Goal: Task Accomplishment & Management: Complete application form

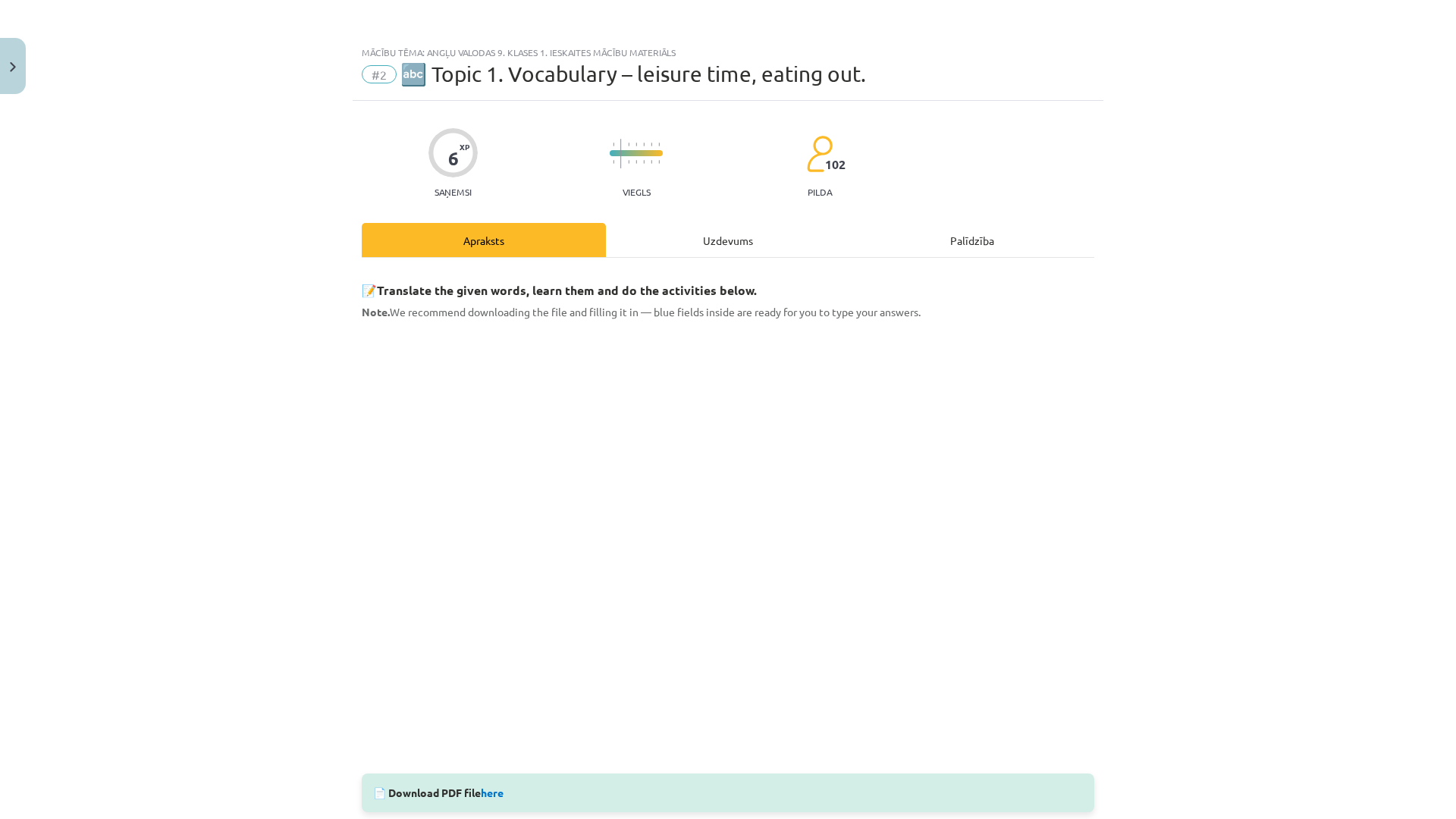
scroll to position [76, 0]
click at [1340, 381] on div "Mācību tēma: Angļu valodas 9. klases 1. ieskaites mācību materiāls #2 🔤 Topic 1…" at bounding box center [728, 410] width 1456 height 819
click at [715, 237] on div "Uzdevums" at bounding box center [728, 240] width 244 height 35
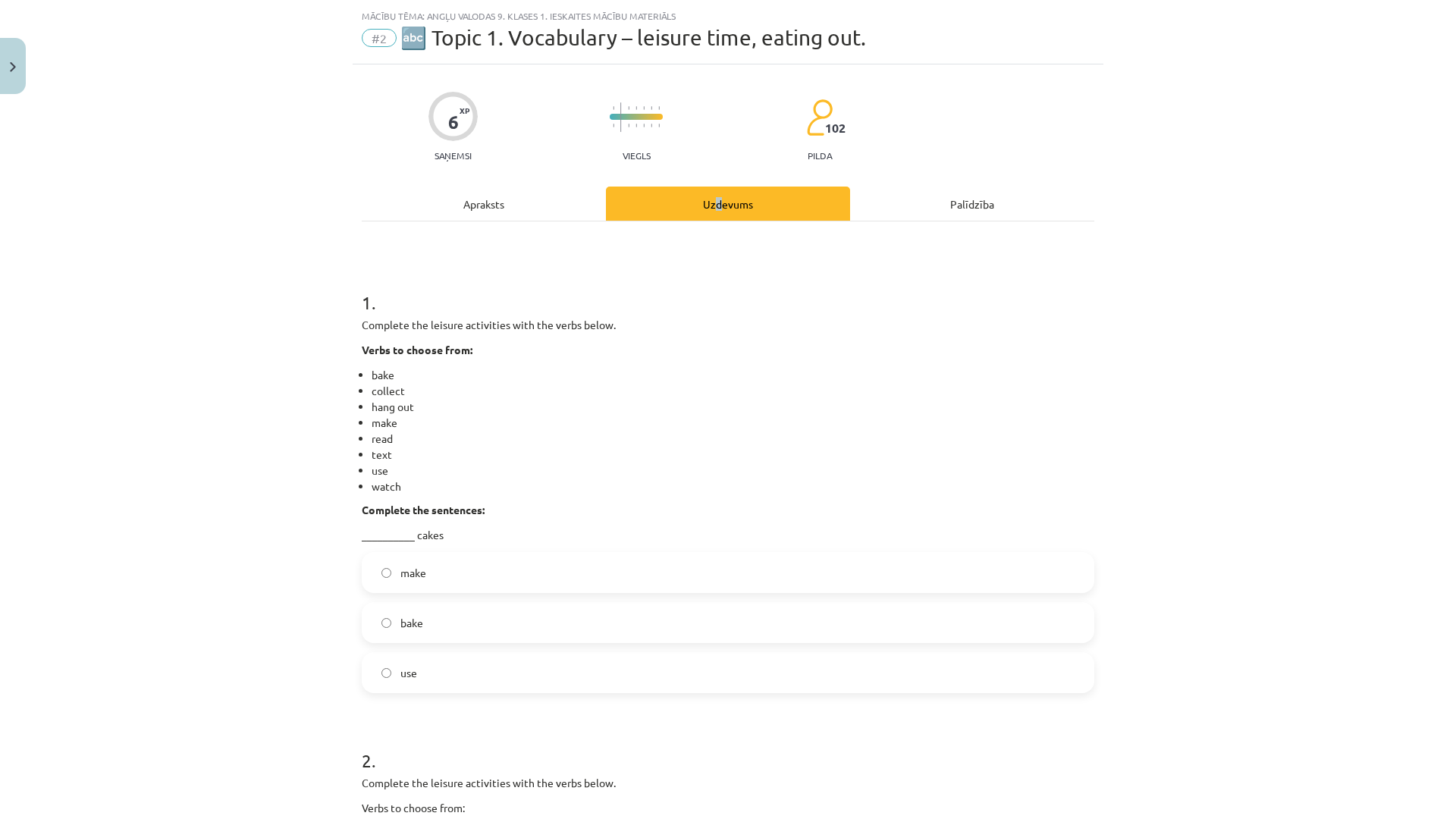
scroll to position [37, 0]
copy div "d"
drag, startPoint x: 695, startPoint y: 275, endPoint x: 676, endPoint y: 261, distance: 23.6
click at [694, 271] on h1 "1 ." at bounding box center [728, 287] width 732 height 47
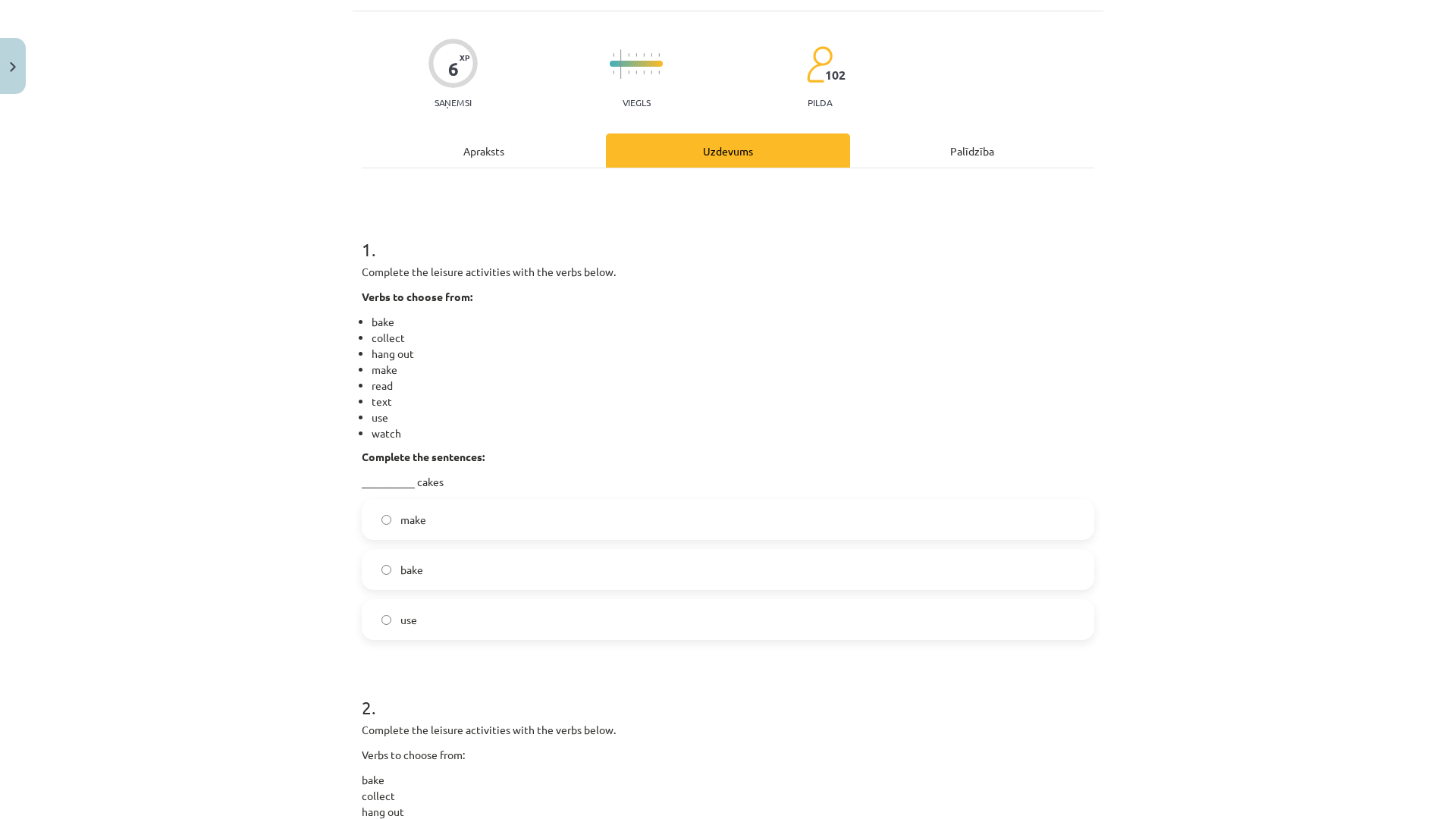
scroll to position [113, 0]
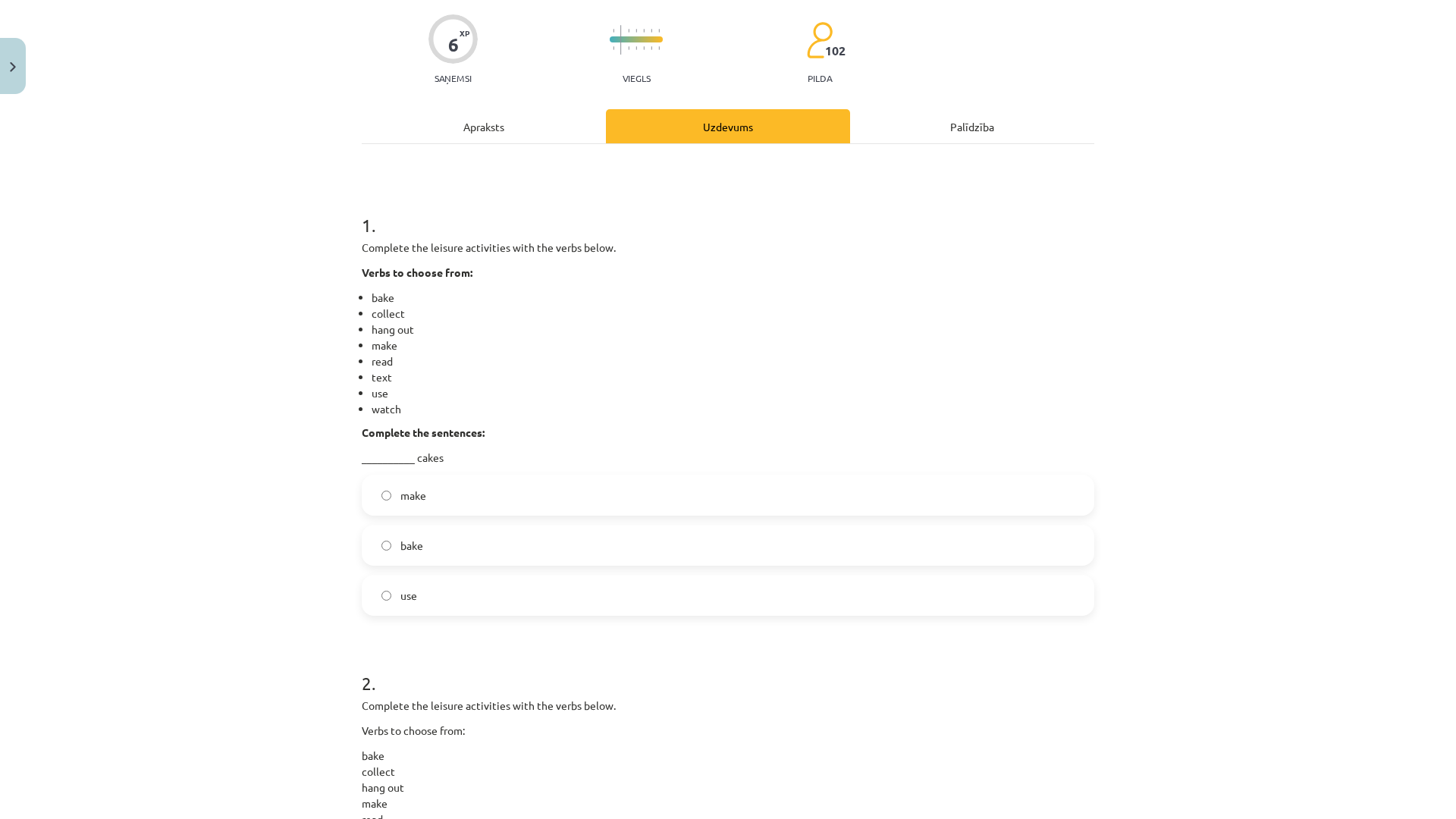
click at [531, 503] on label "make" at bounding box center [728, 494] width 729 height 37
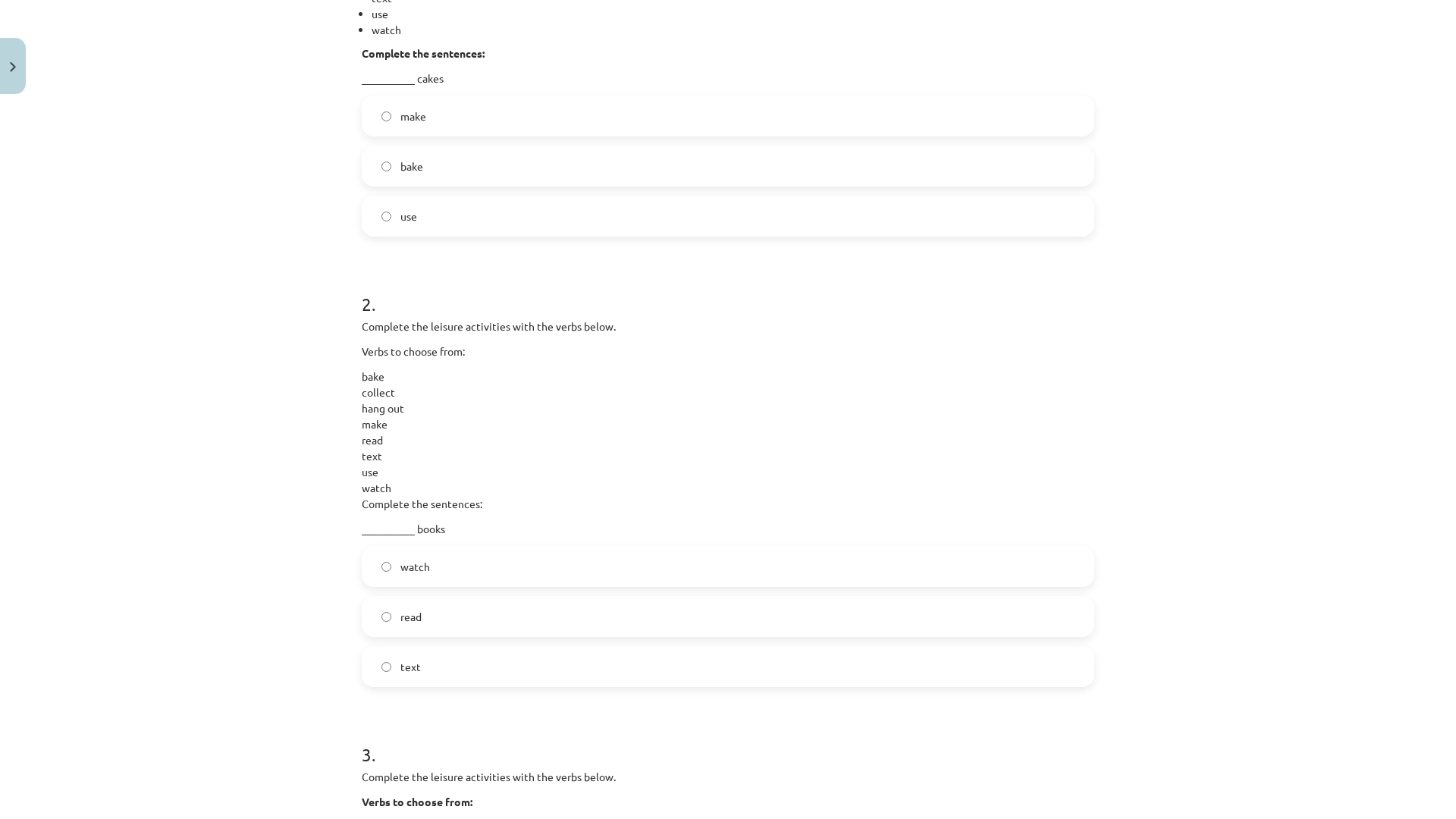
click at [516, 576] on label "watch" at bounding box center [728, 566] width 729 height 37
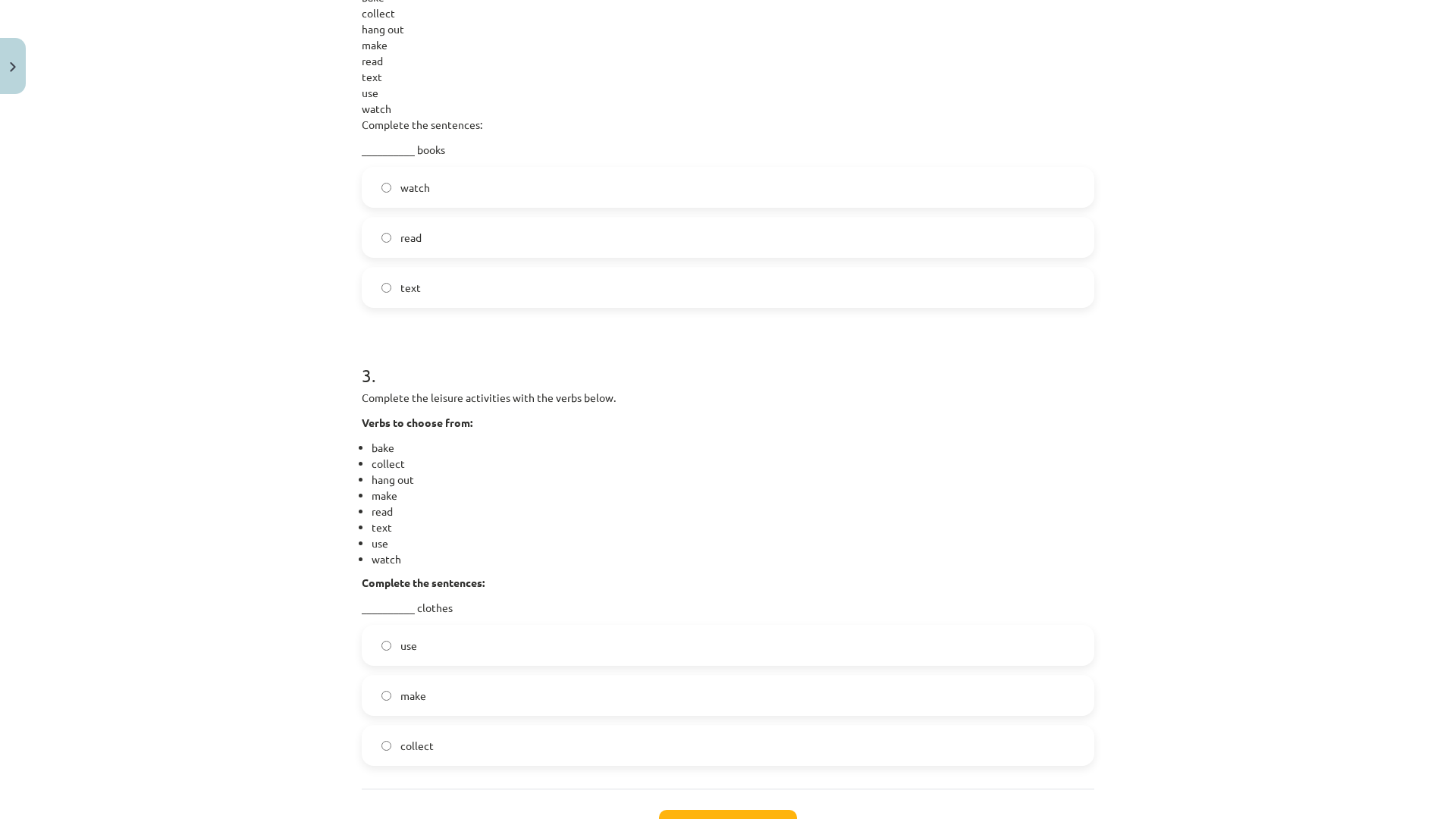
click at [533, 643] on label "use" at bounding box center [728, 645] width 729 height 37
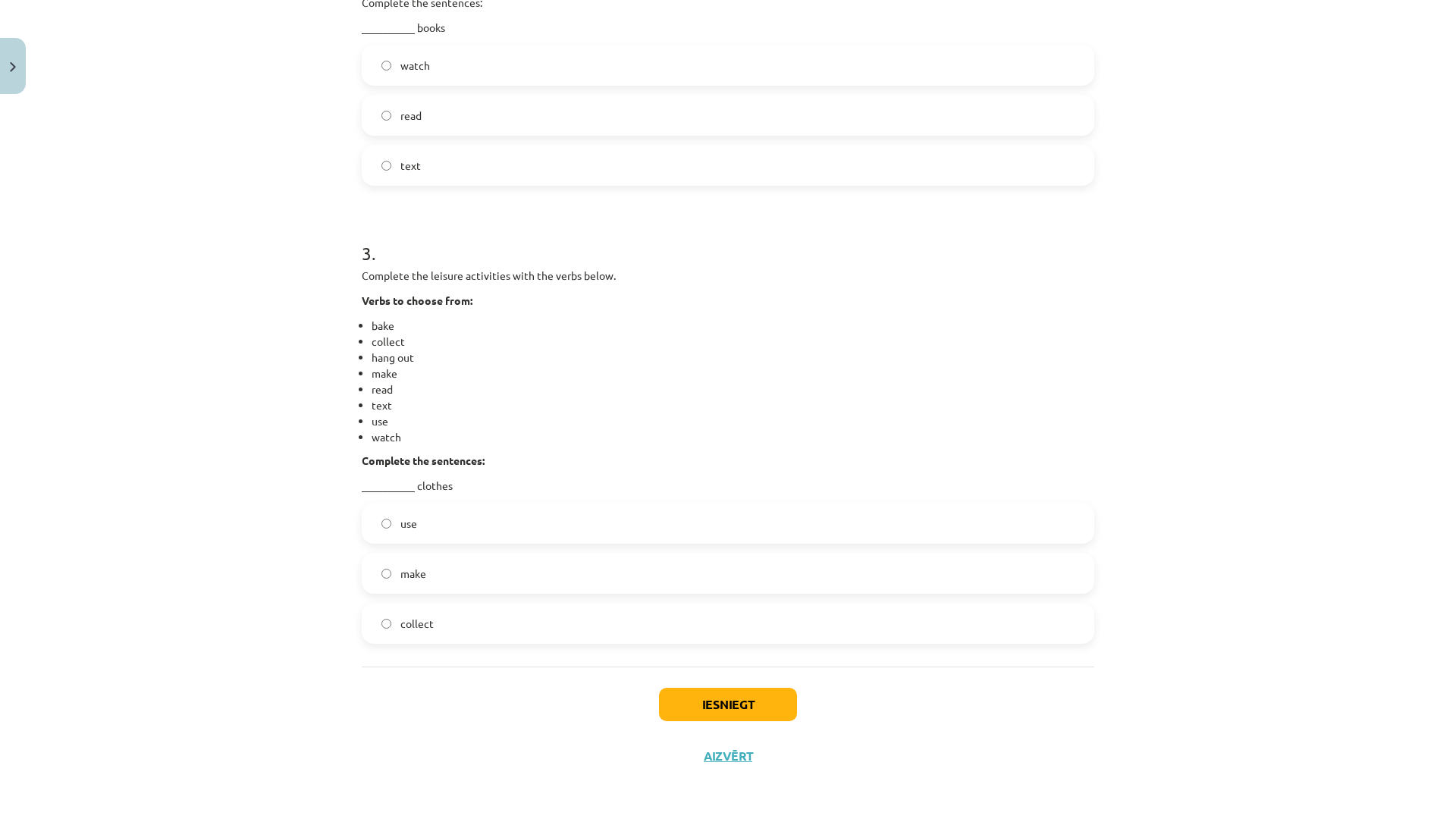
scroll to position [995, 0]
click at [691, 702] on button "Iesniegt" at bounding box center [728, 704] width 138 height 34
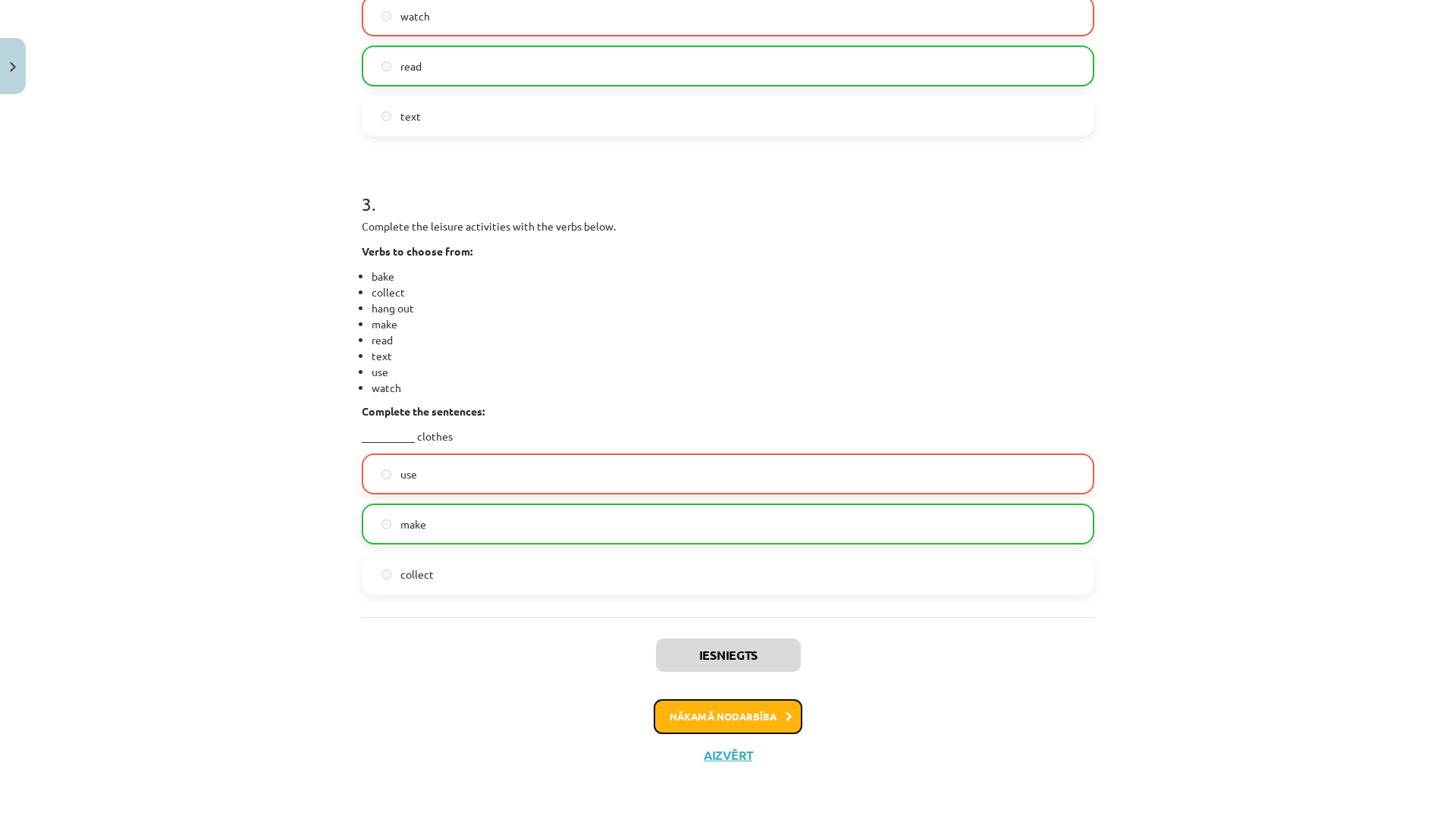
click at [728, 713] on button "Nākamā nodarbība" at bounding box center [728, 716] width 149 height 35
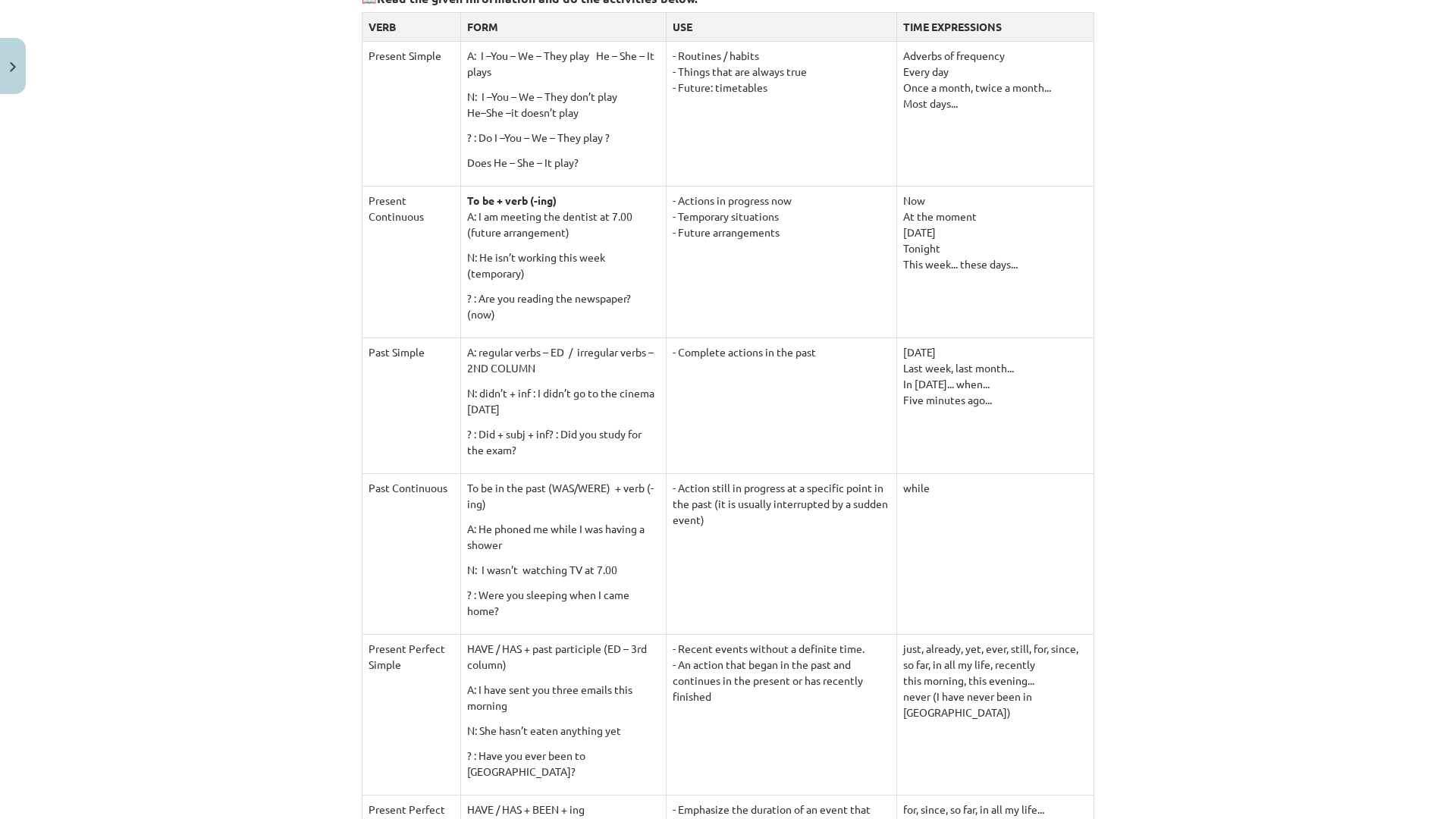
scroll to position [265, 0]
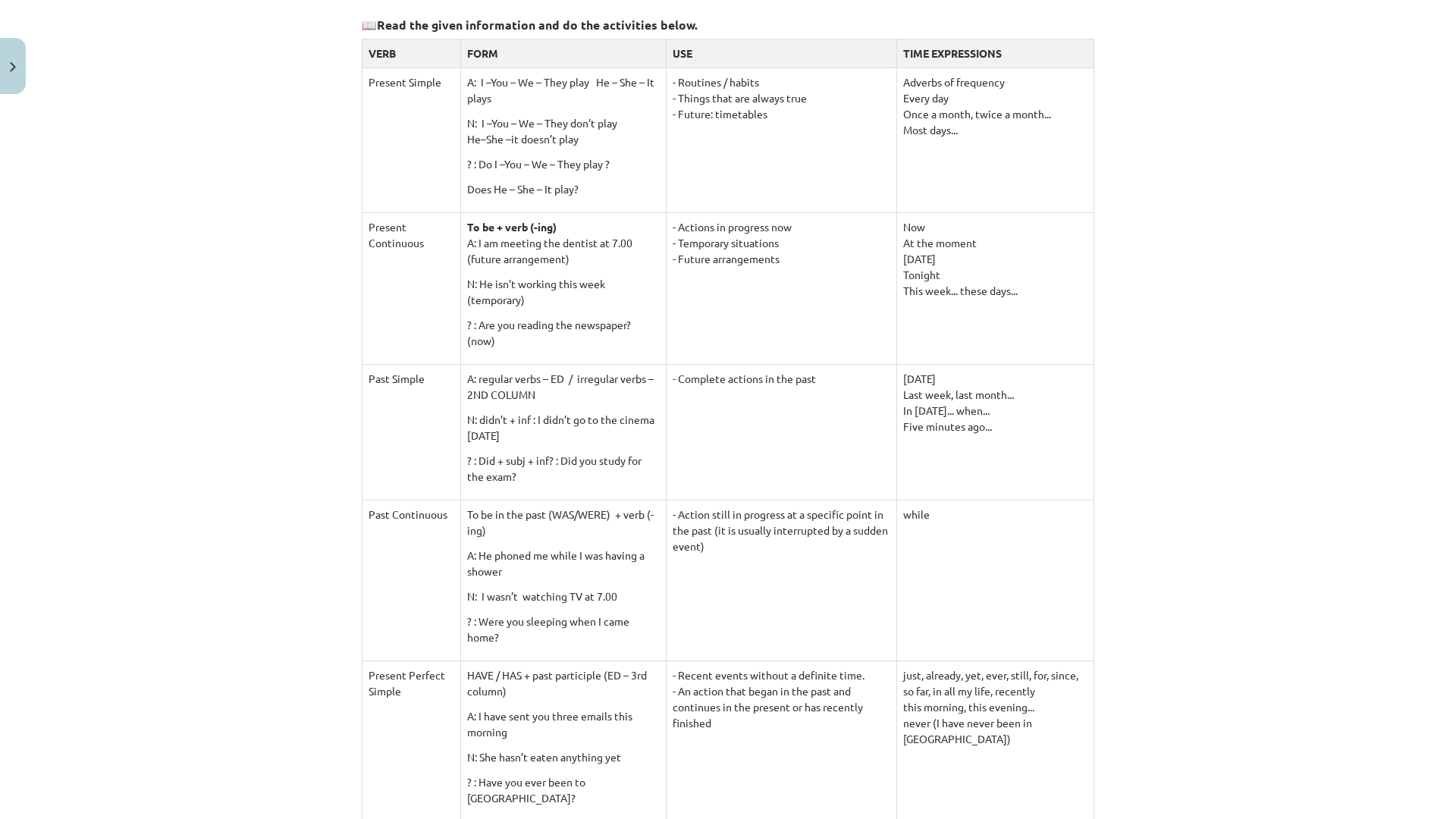
drag, startPoint x: 728, startPoint y: 285, endPoint x: 731, endPoint y: 264, distance: 21.2
click at [731, 264] on td "- Actions in progress now - Temporary situations - Future arrangements" at bounding box center [781, 288] width 231 height 152
click at [719, 286] on td "- Actions in progress now - Temporary situations - Future arrangements" at bounding box center [781, 288] width 231 height 152
drag, startPoint x: 717, startPoint y: 236, endPoint x: 709, endPoint y: 297, distance: 61.5
click at [709, 297] on td "- Actions in progress now - Temporary situations - Future arrangements" at bounding box center [781, 288] width 231 height 152
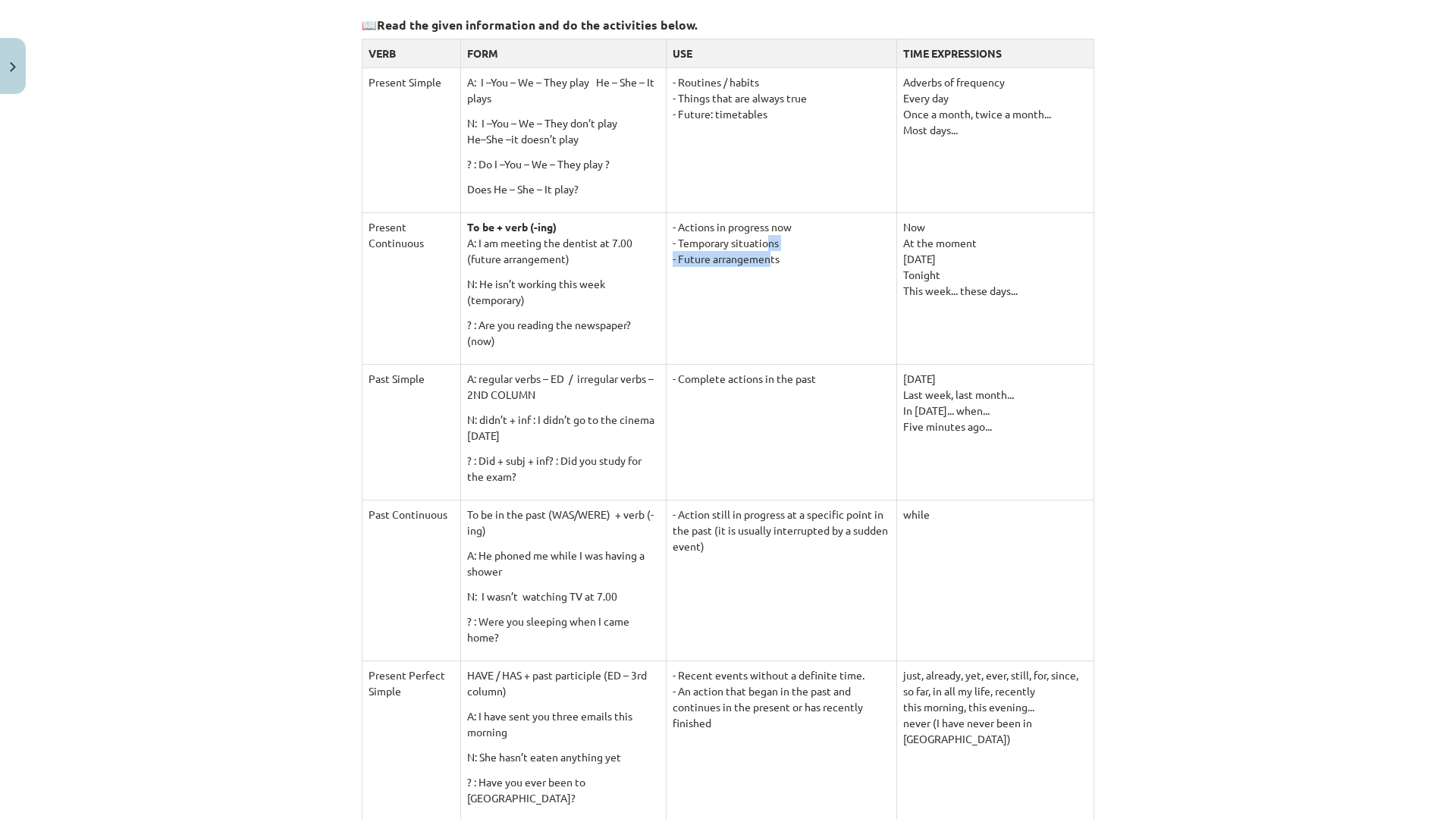
click at [709, 297] on td "- Actions in progress now - Temporary situations - Future arrangements" at bounding box center [781, 288] width 231 height 152
drag, startPoint x: 715, startPoint y: 236, endPoint x: 712, endPoint y: 278, distance: 42.1
click at [712, 278] on td "- Actions in progress now - Temporary situations - Future arrangements" at bounding box center [781, 288] width 231 height 152
drag, startPoint x: 717, startPoint y: 230, endPoint x: 709, endPoint y: 273, distance: 43.7
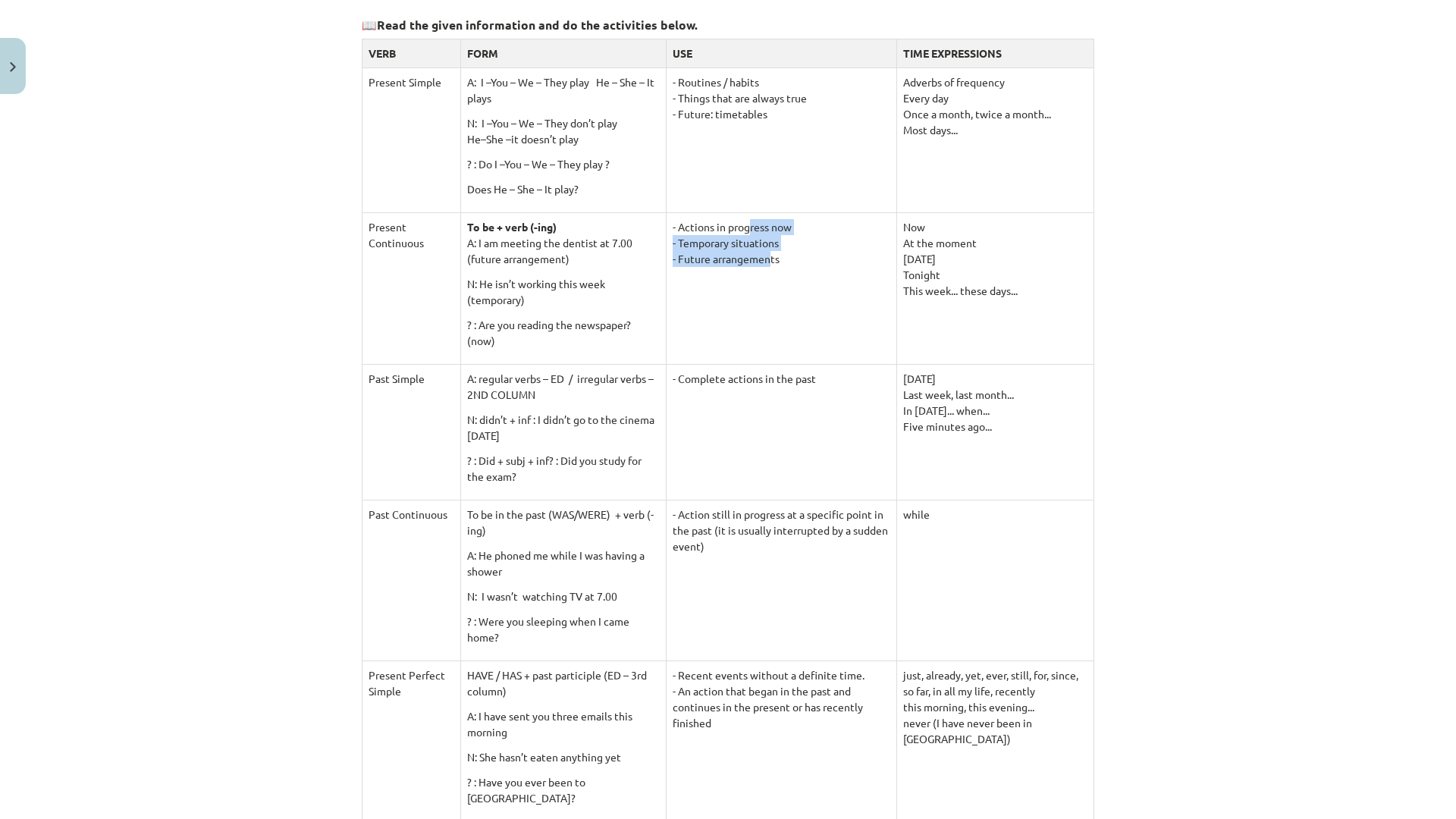
click at [709, 273] on td "- Actions in progress now - Temporary situations - Future arrangements" at bounding box center [781, 288] width 231 height 152
click at [709, 274] on td "- Actions in progress now - Temporary situations - Future arrangements" at bounding box center [781, 288] width 231 height 152
click at [724, 285] on td "- Actions in progress now - Temporary situations - Future arrangements" at bounding box center [781, 288] width 231 height 152
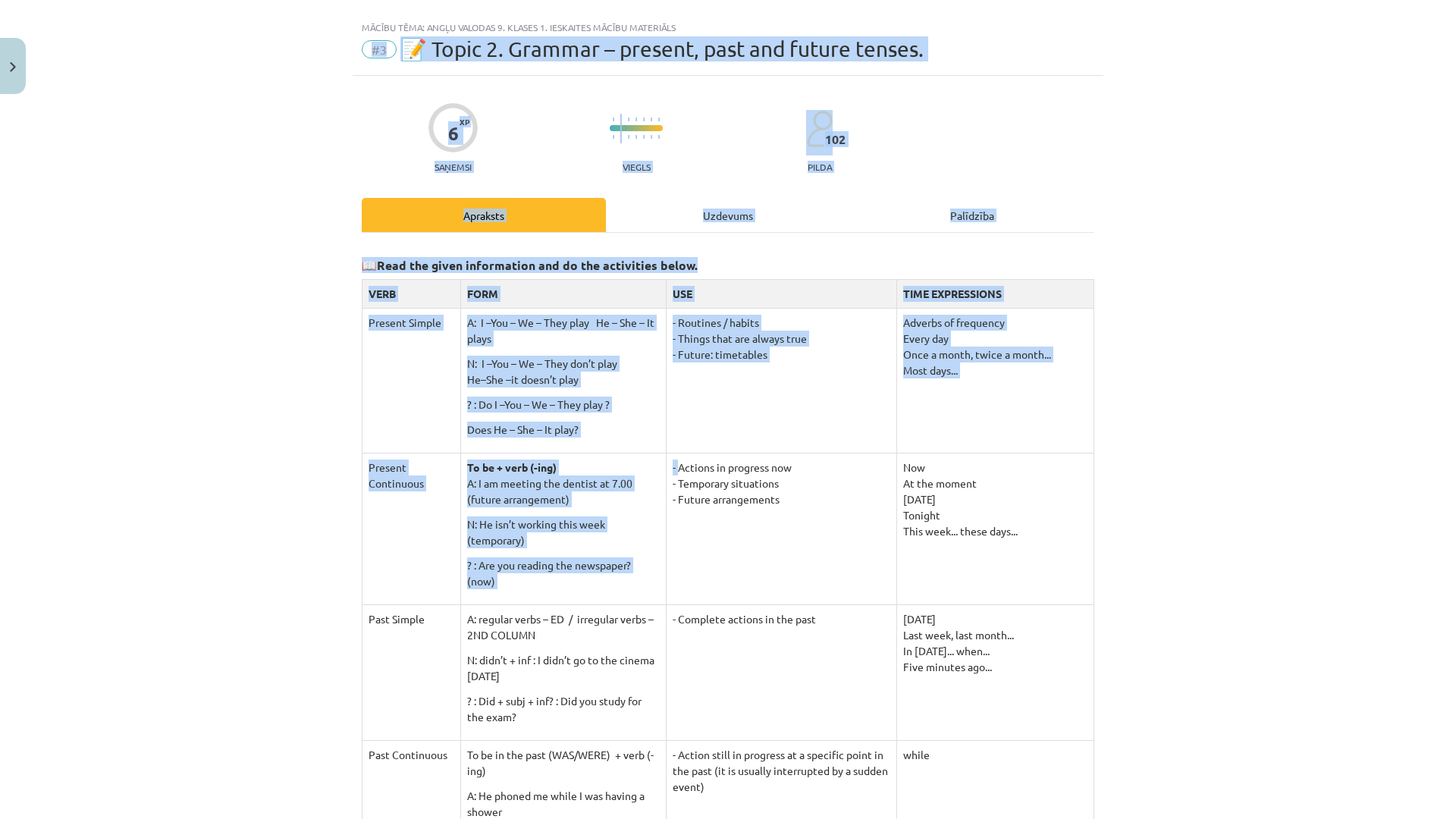
scroll to position [0, 0]
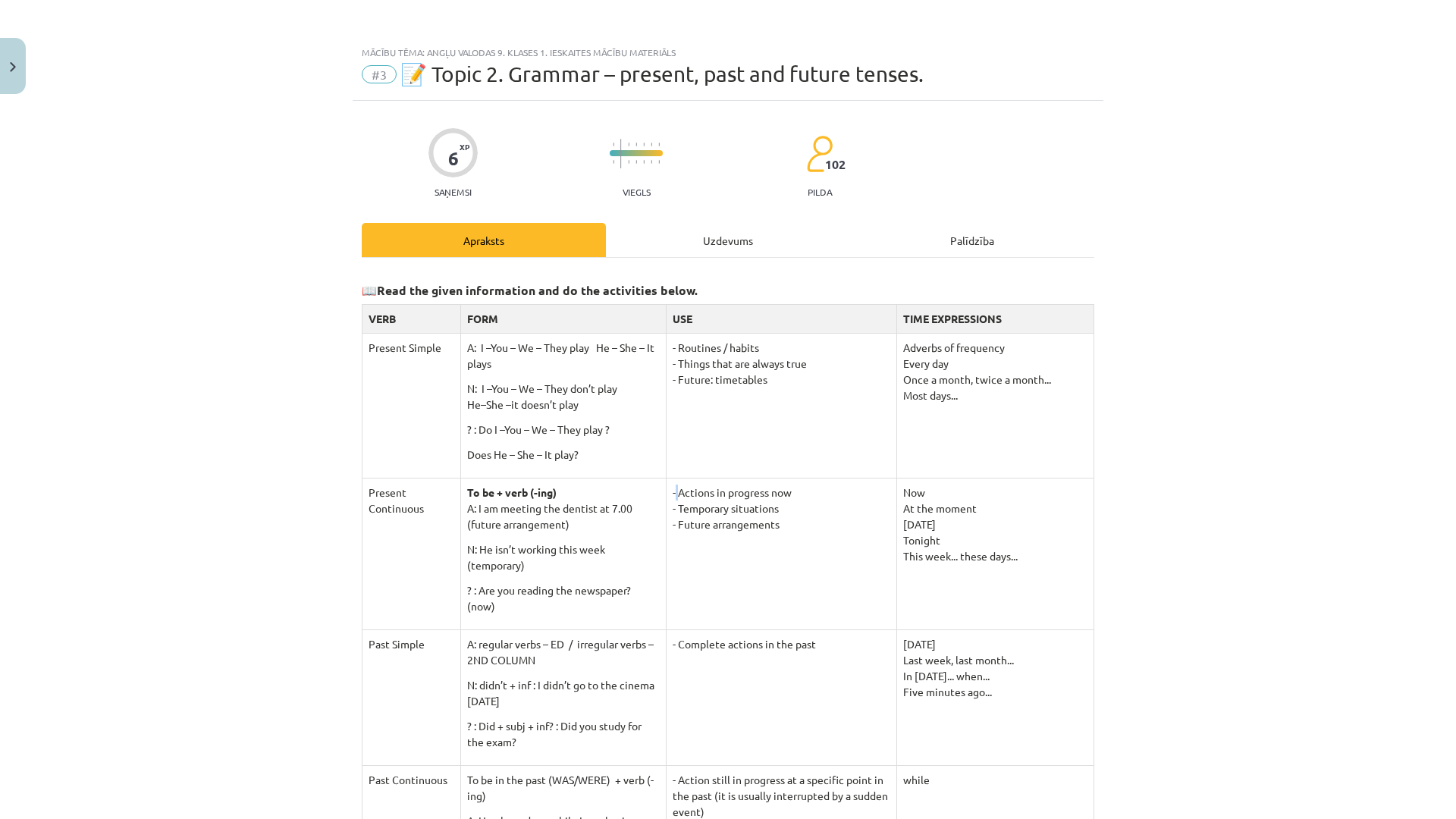
drag, startPoint x: 645, startPoint y: 224, endPoint x: 642, endPoint y: 488, distance: 264.0
click at [666, 488] on td "- Actions in progress now - Temporary situations - Future arrangements" at bounding box center [781, 554] width 231 height 152
click at [666, 447] on td "- Routines / habits - Things that are always true - Future: timetables" at bounding box center [781, 405] width 231 height 145
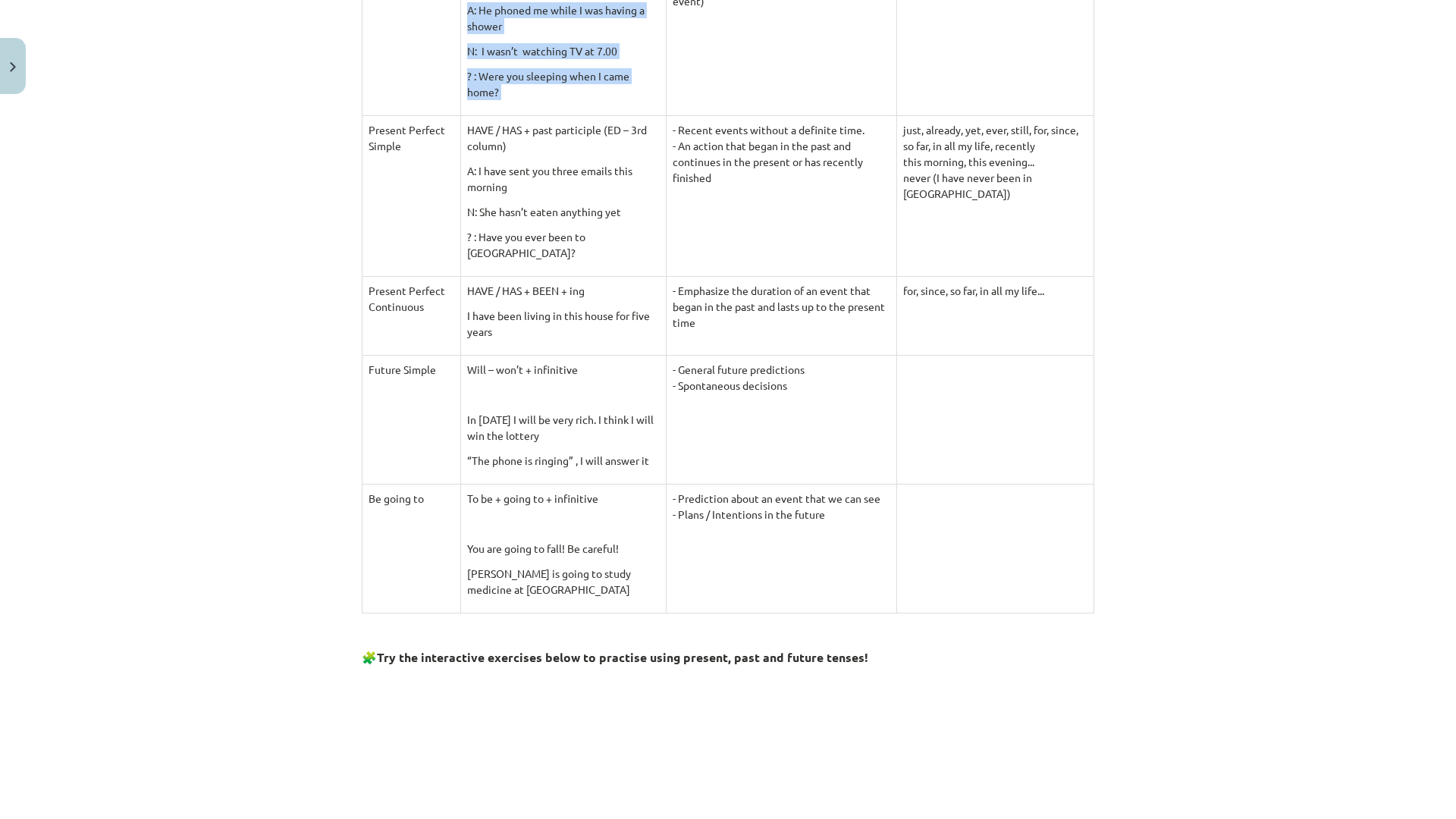
scroll to position [751, 0]
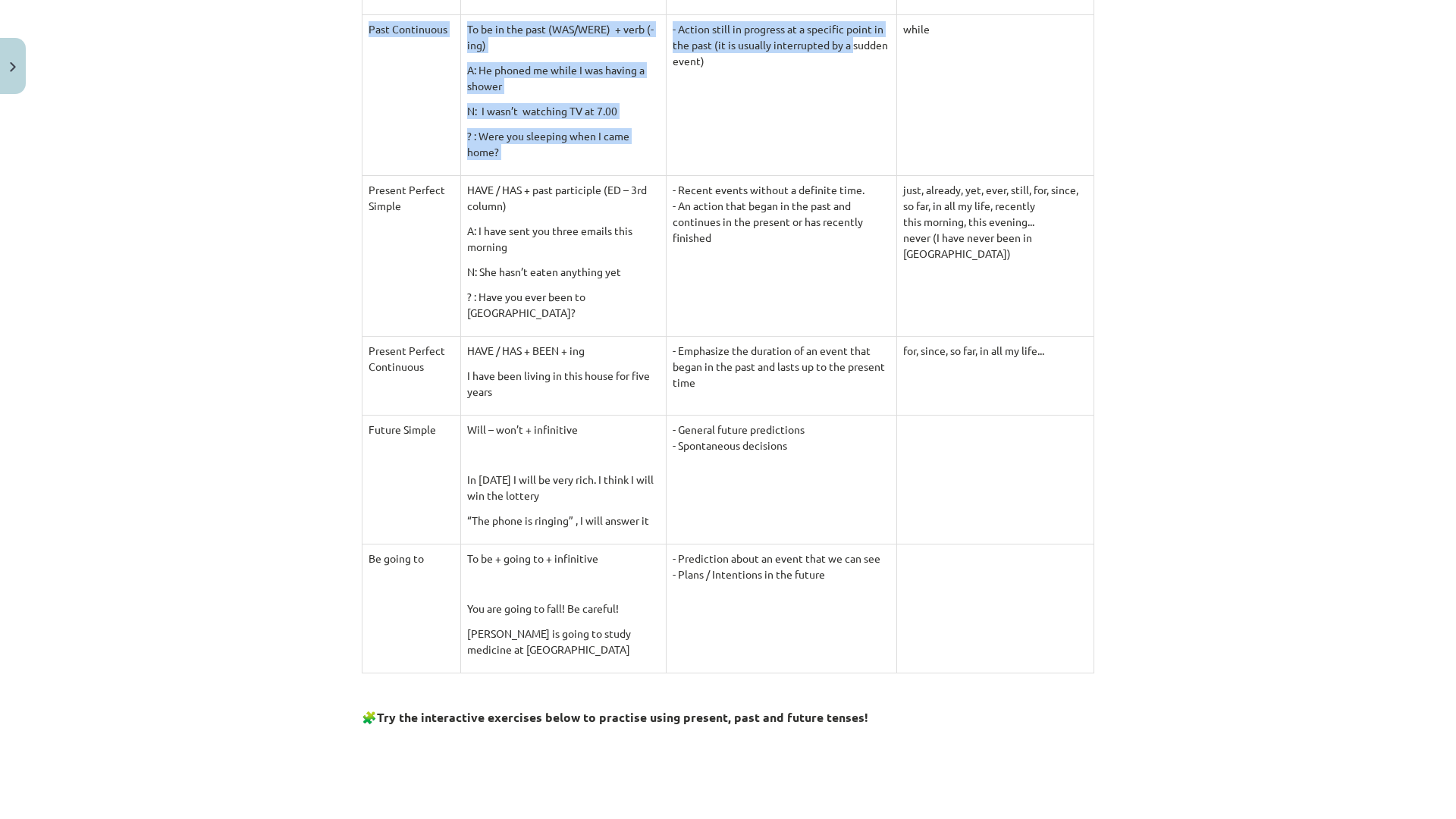
drag, startPoint x: 344, startPoint y: 304, endPoint x: 801, endPoint y: 171, distance: 476.0
click at [801, 171] on div "Mācību tēma: Angļu valodas 9. klases 1. ieskaites mācību materiāls #3 📝 Topic 2…" at bounding box center [728, 410] width 1456 height 819
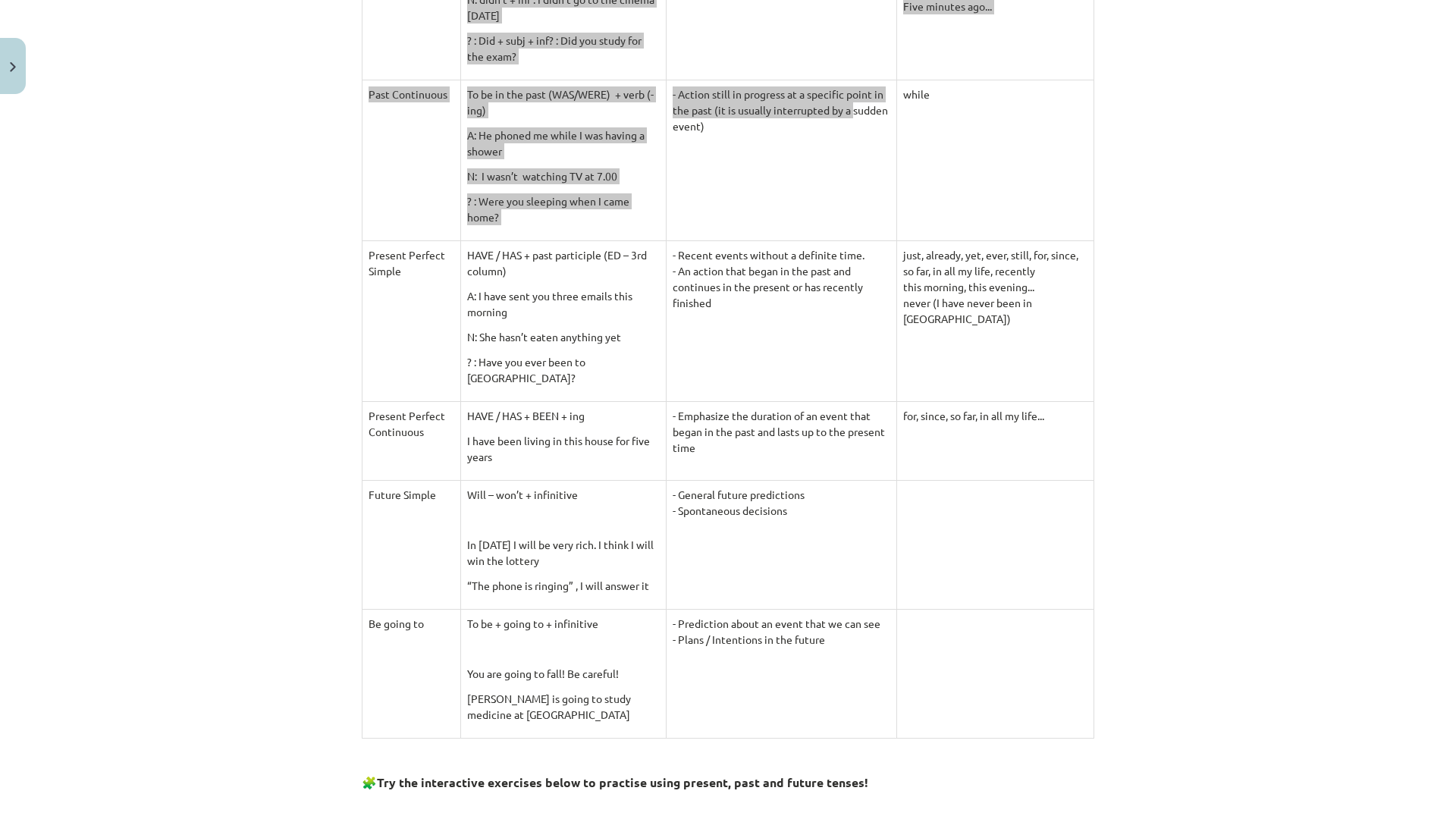
scroll to position [599, 0]
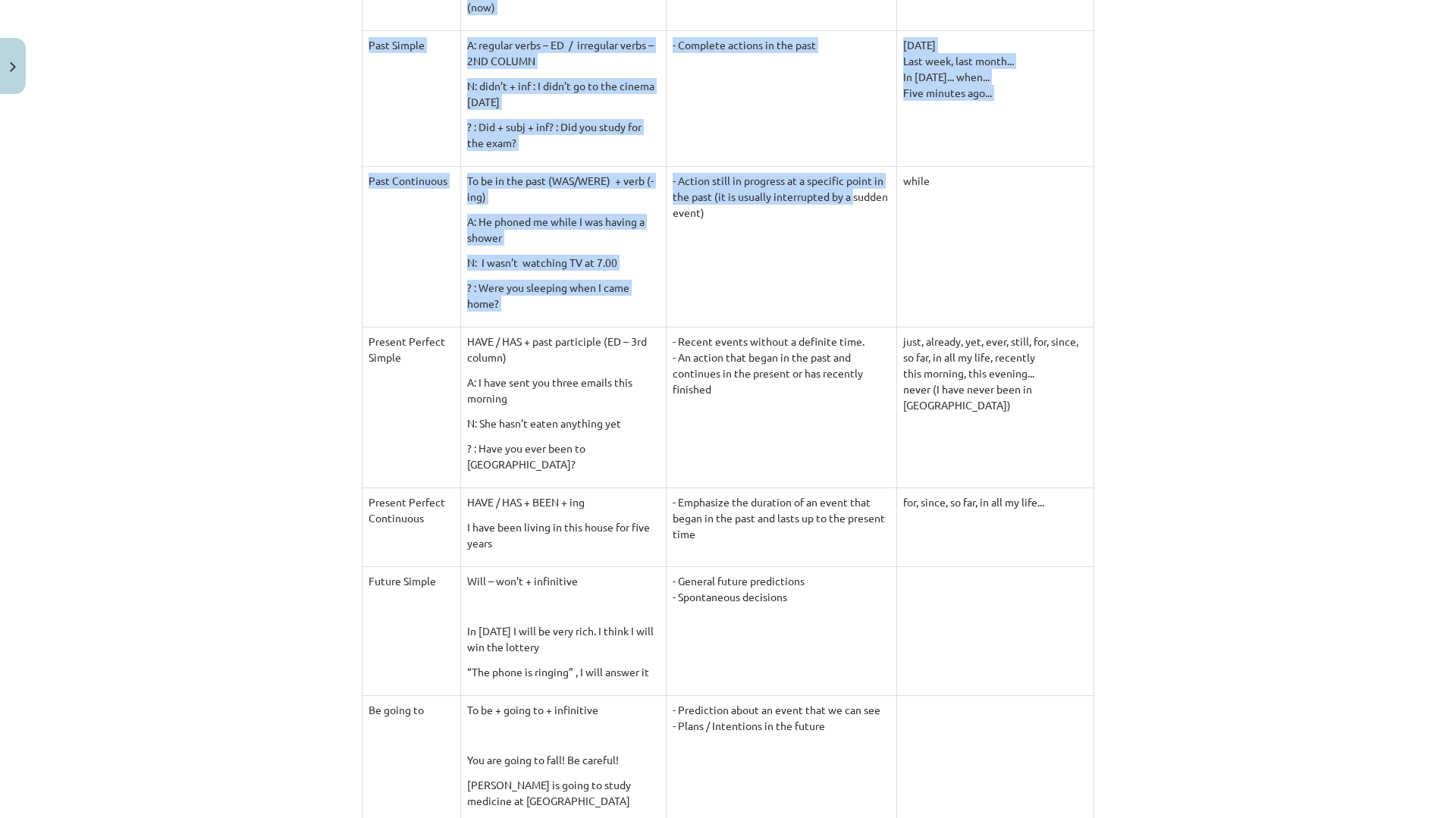
click at [167, 284] on div "Mācību tēma: Angļu valodas 9. klases 1. ieskaites mācību materiāls #3 📝 Topic 2…" at bounding box center [728, 409] width 1456 height 818
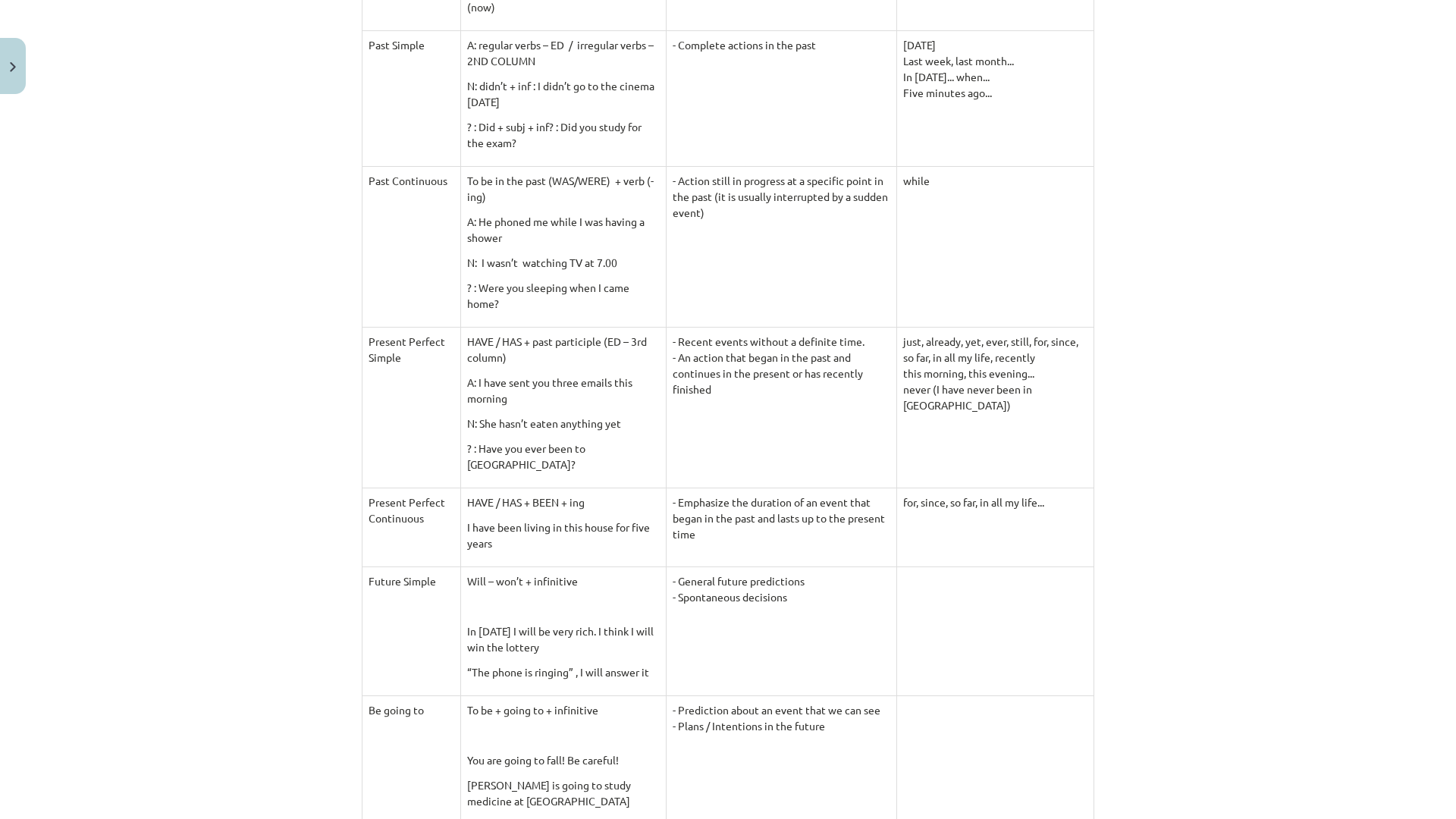
click at [914, 314] on td "while" at bounding box center [994, 246] width 197 height 161
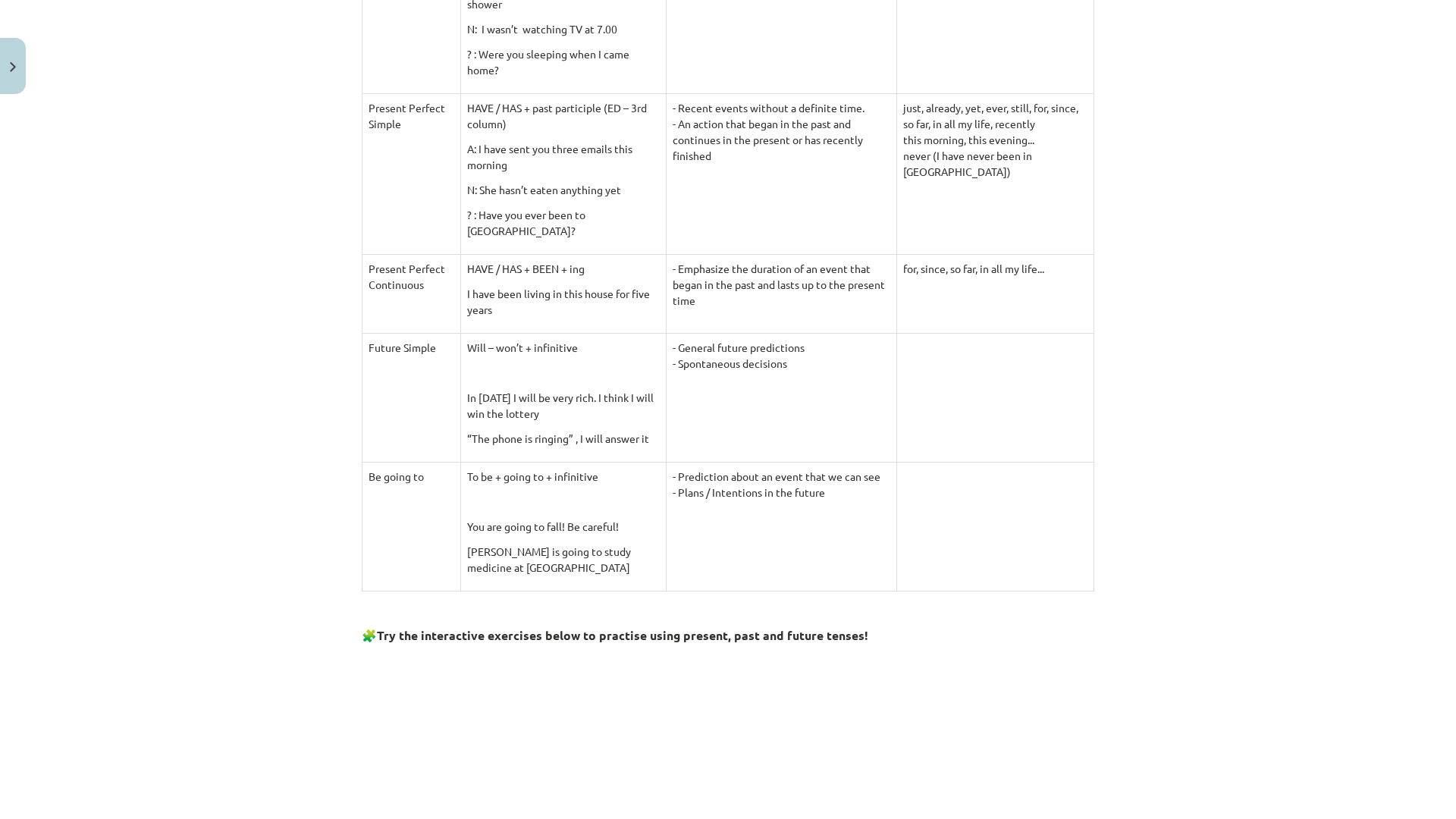
scroll to position [827, 0]
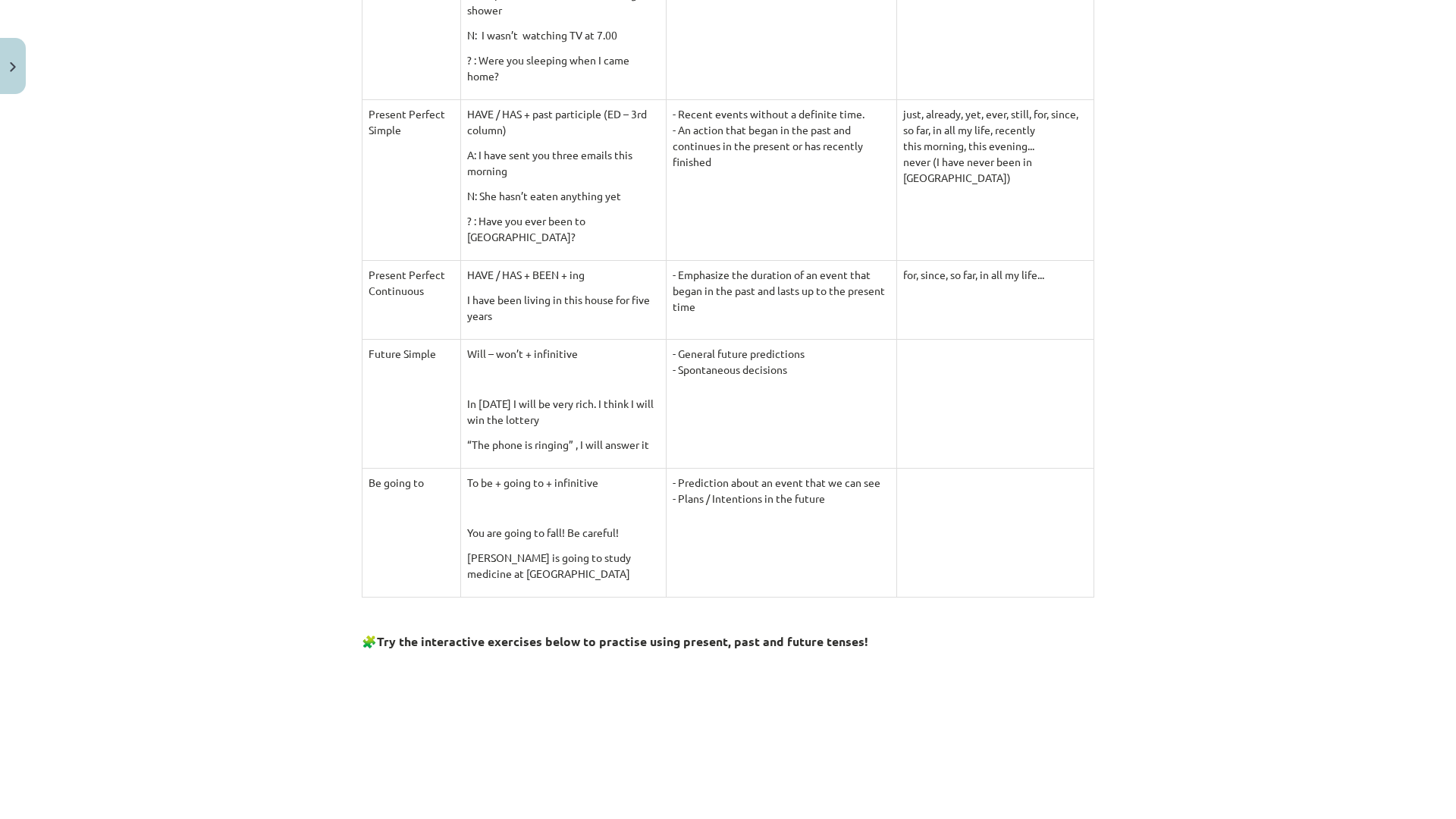
click at [1069, 461] on td at bounding box center [994, 404] width 197 height 129
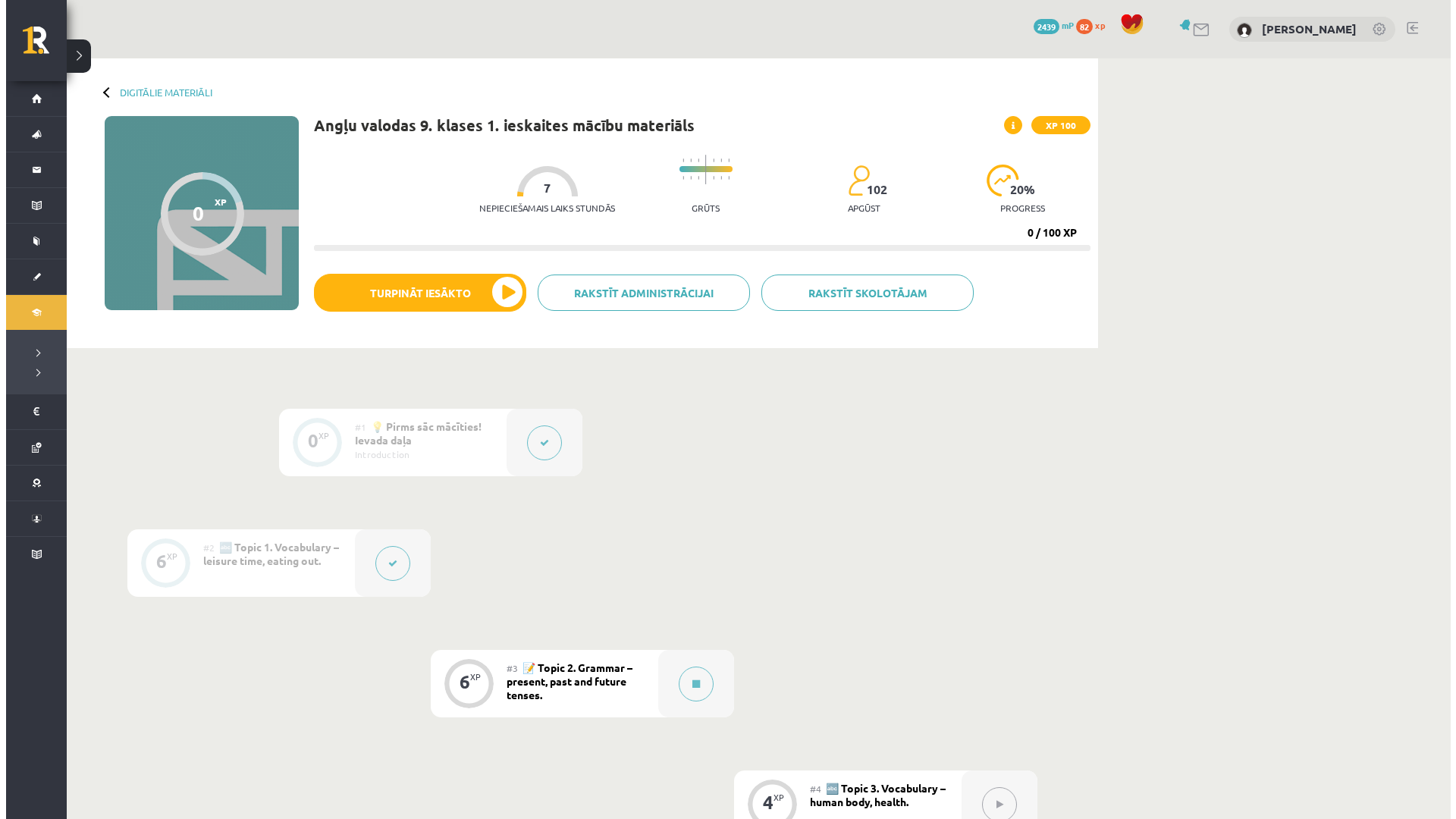
scroll to position [76, 0]
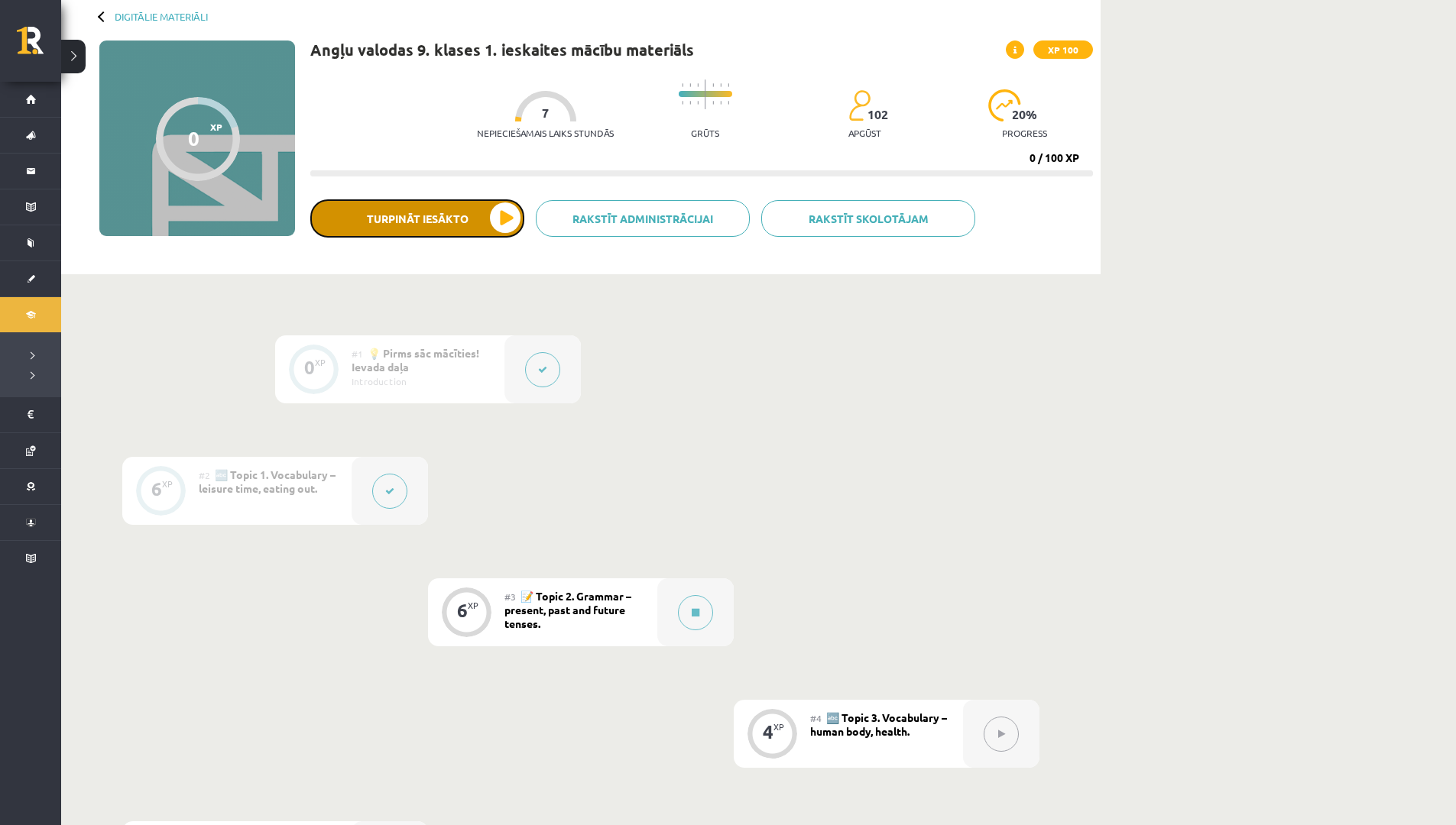
click at [411, 210] on button "Turpināt iesākto" at bounding box center [417, 218] width 214 height 38
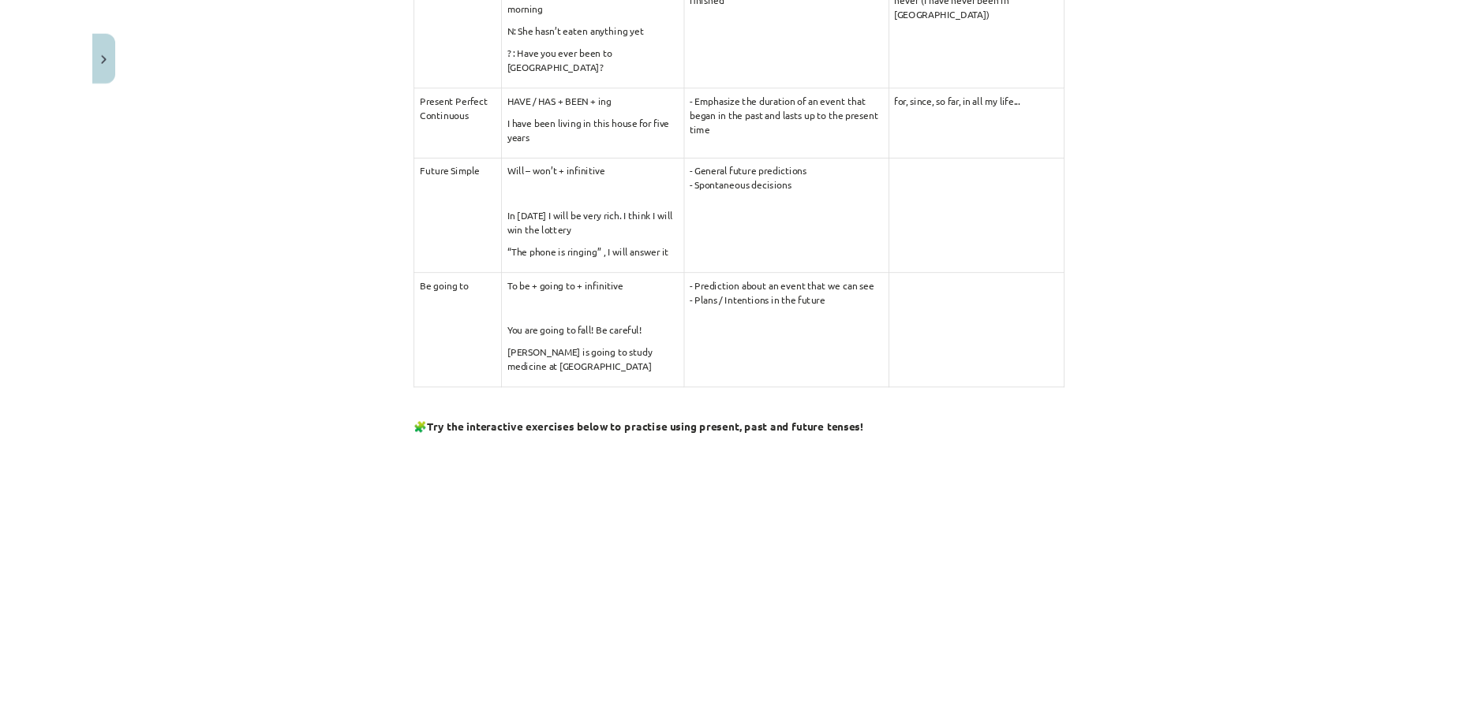
scroll to position [1104, 0]
